Goal: Navigation & Orientation: Go to known website

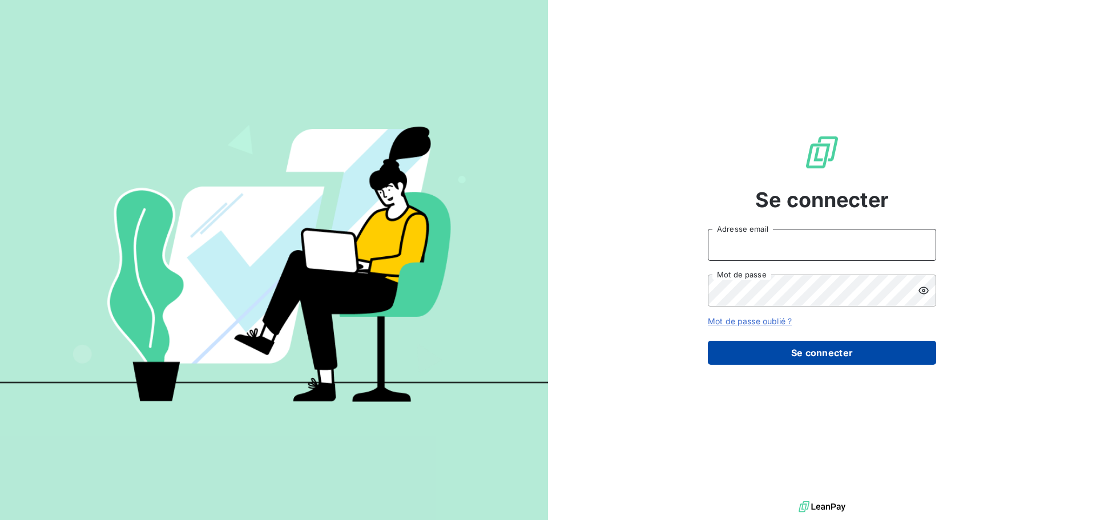
type input "a.auchere@sodimavi.fr"
click at [836, 364] on button "Se connecter" at bounding box center [822, 353] width 228 height 24
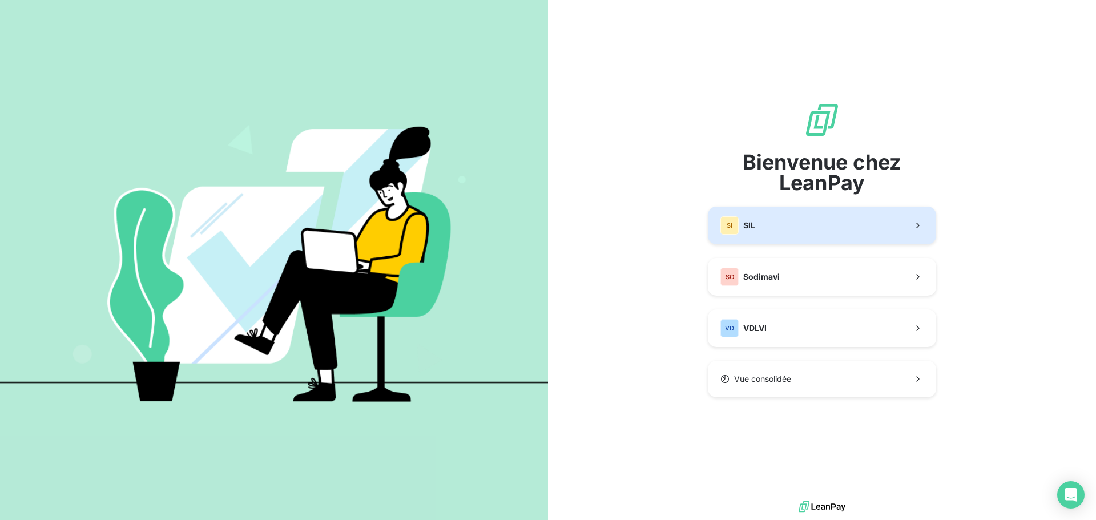
click at [786, 230] on button "SI SIL" at bounding box center [822, 226] width 228 height 38
